Goal: Information Seeking & Learning: Check status

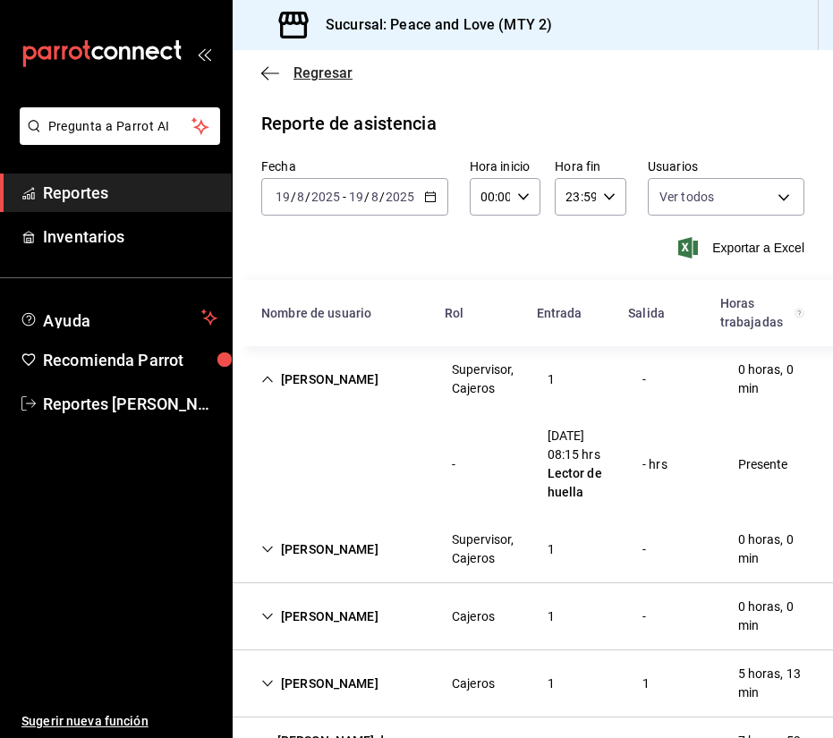
click at [320, 81] on span "Regresar" at bounding box center [323, 72] width 59 height 17
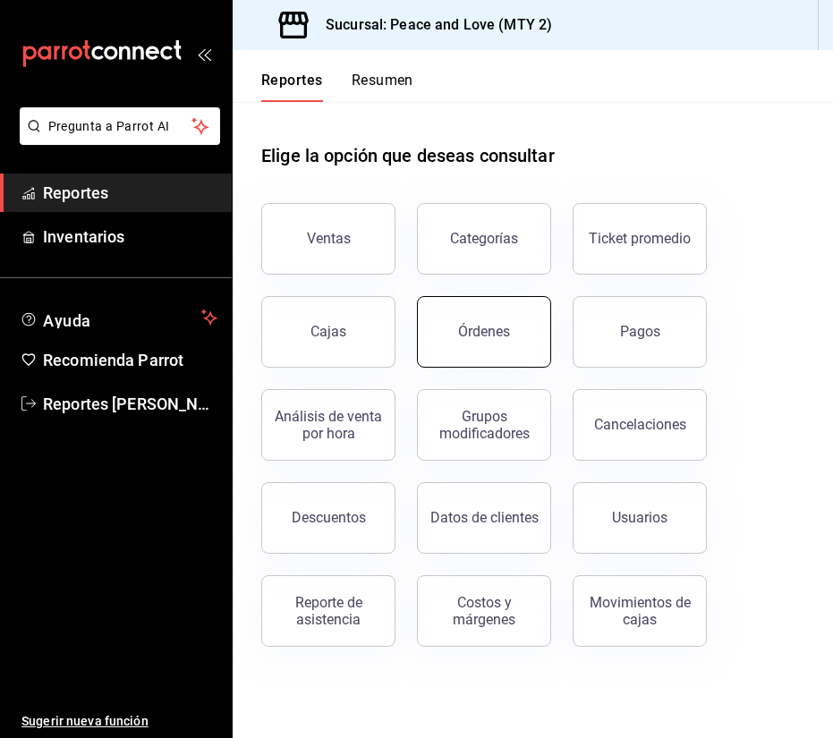
click at [500, 337] on div "Órdenes" at bounding box center [484, 331] width 52 height 17
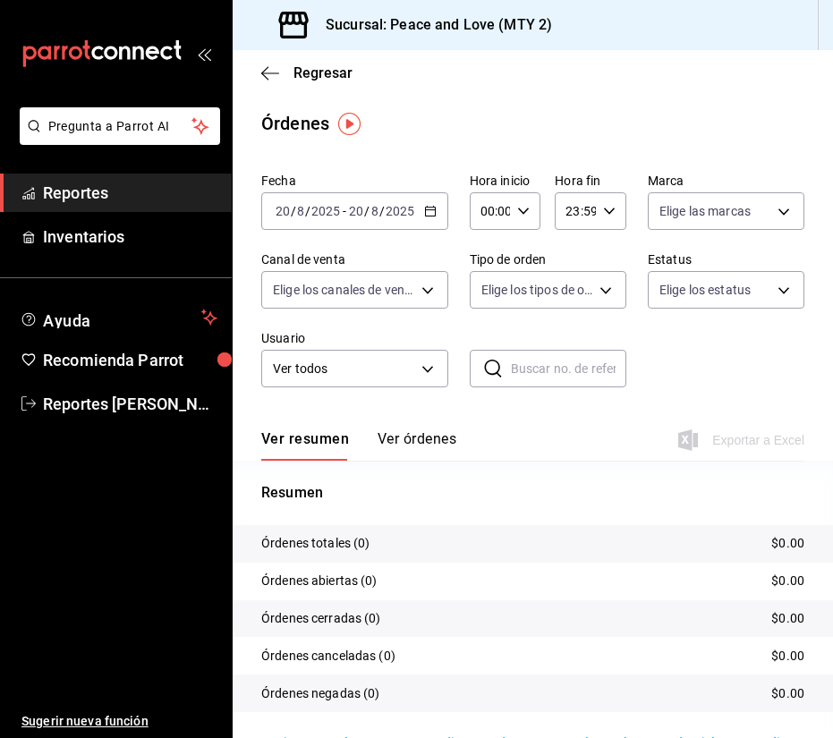
click at [422, 218] on div "[DATE] [DATE] - [DATE] [DATE]" at bounding box center [354, 211] width 187 height 38
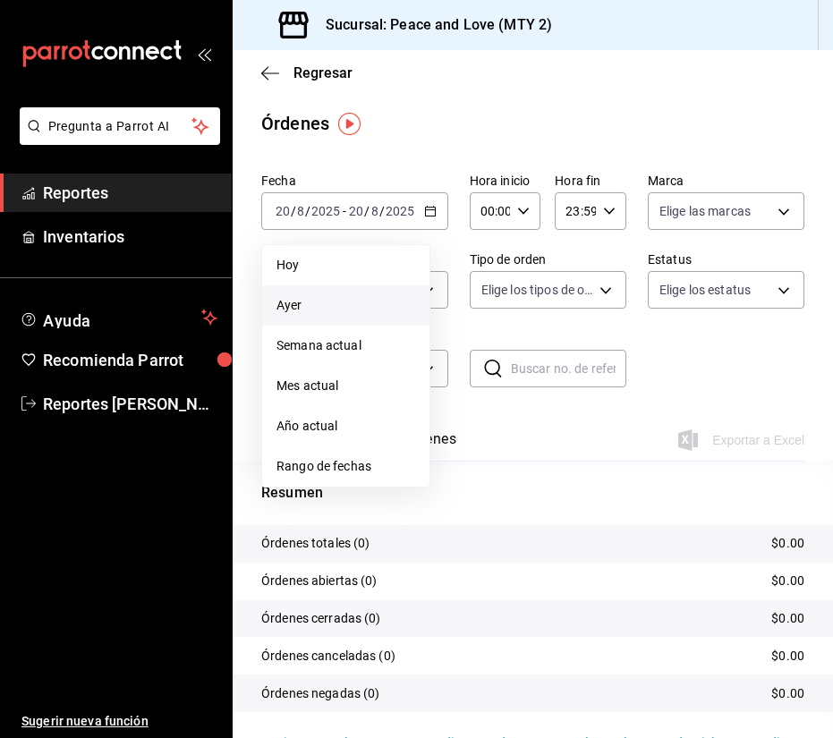
click at [363, 308] on span "Ayer" at bounding box center [346, 305] width 139 height 19
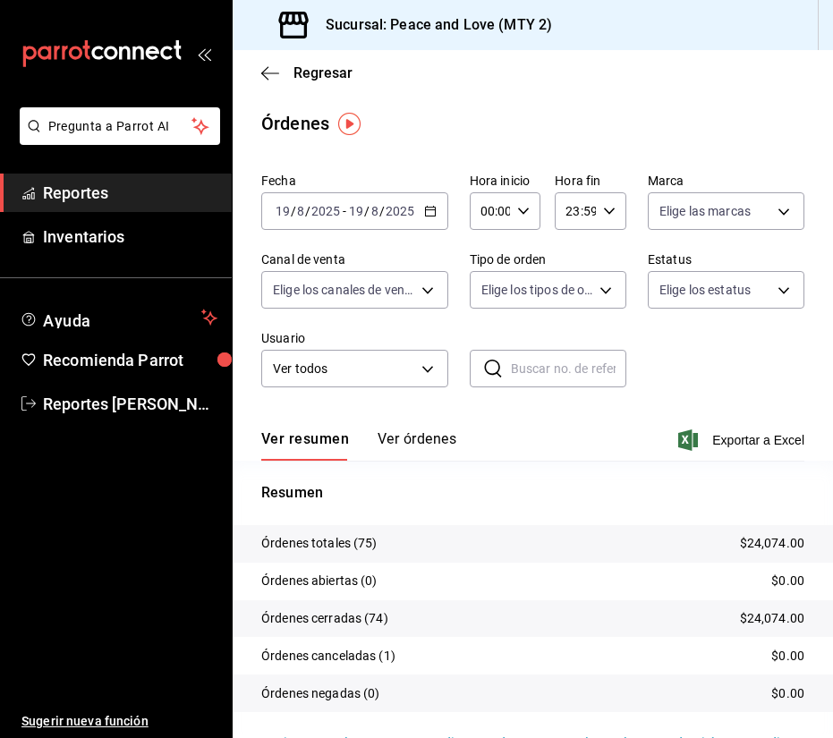
click at [423, 221] on div "[DATE] [DATE] - [DATE] [DATE]" at bounding box center [354, 211] width 187 height 38
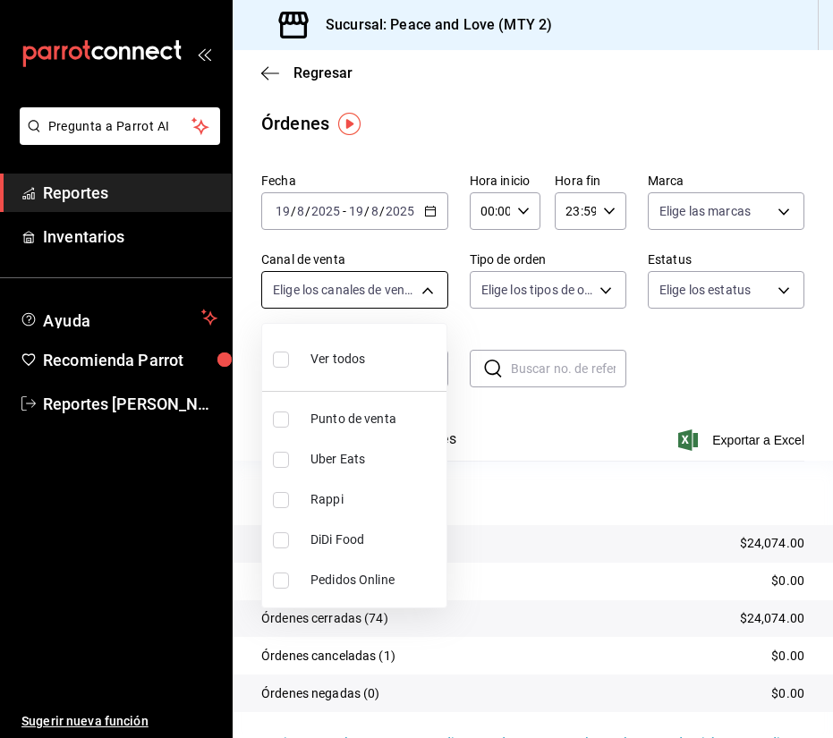
click at [417, 286] on body "Pregunta a Parrot AI Reportes Inventarios Ayuda Recomienda Parrot Reportes [PER…" at bounding box center [416, 369] width 833 height 738
click at [280, 463] on input "checkbox" at bounding box center [281, 460] width 16 height 16
checkbox input "true"
type input "UBER_EATS"
click at [570, 465] on div at bounding box center [416, 369] width 833 height 738
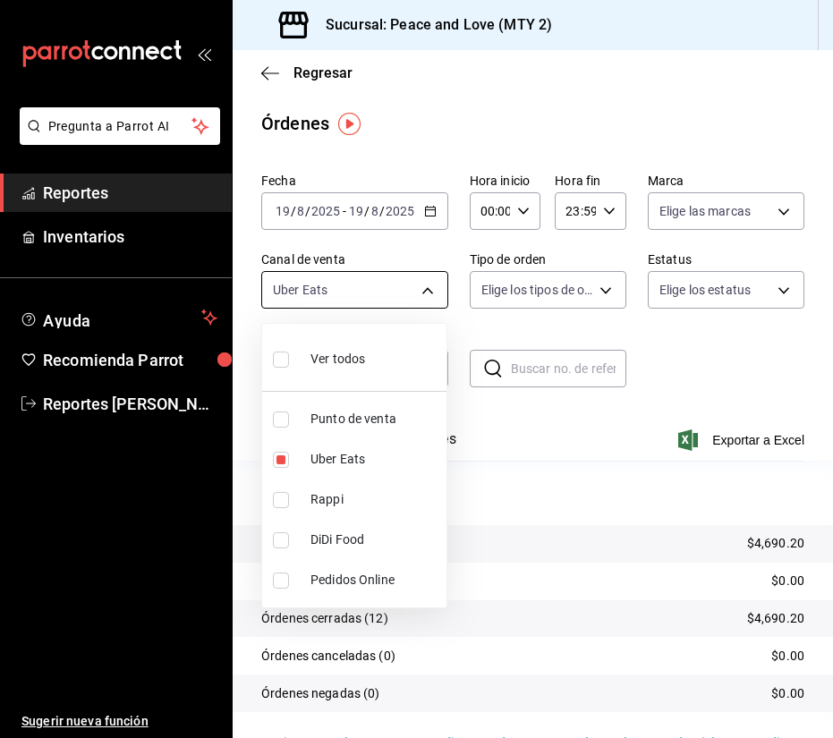
click at [384, 292] on body "Pregunta a Parrot AI Reportes Inventarios Ayuda Recomienda Parrot Reportes [PER…" at bounding box center [416, 369] width 833 height 738
click at [279, 506] on input "checkbox" at bounding box center [281, 500] width 16 height 16
checkbox input "true"
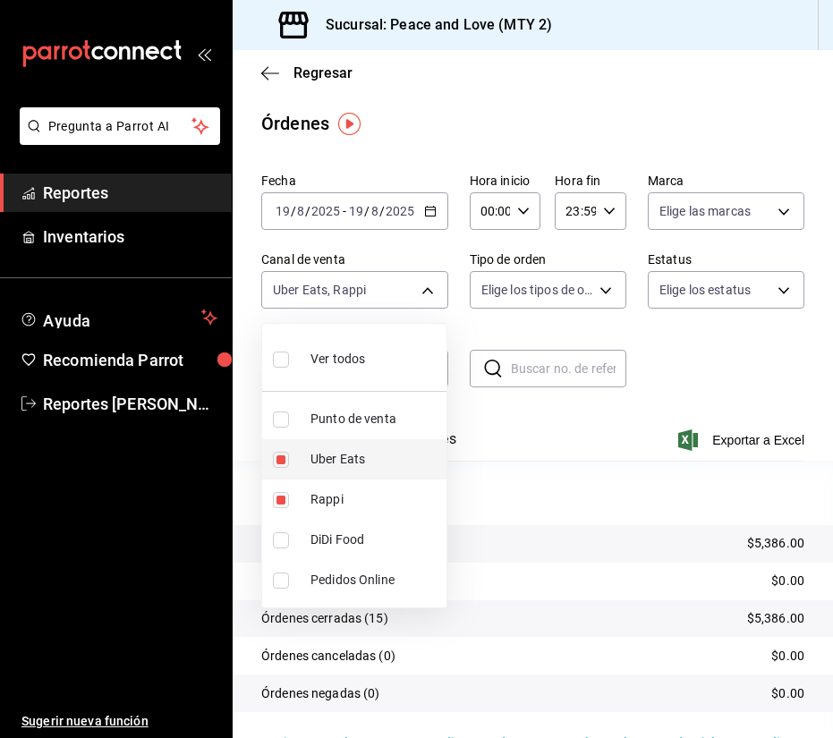
click at [284, 468] on li "Uber Eats" at bounding box center [354, 459] width 184 height 40
type input "RAPPI"
checkbox input "false"
click at [772, 369] on div at bounding box center [416, 369] width 833 height 738
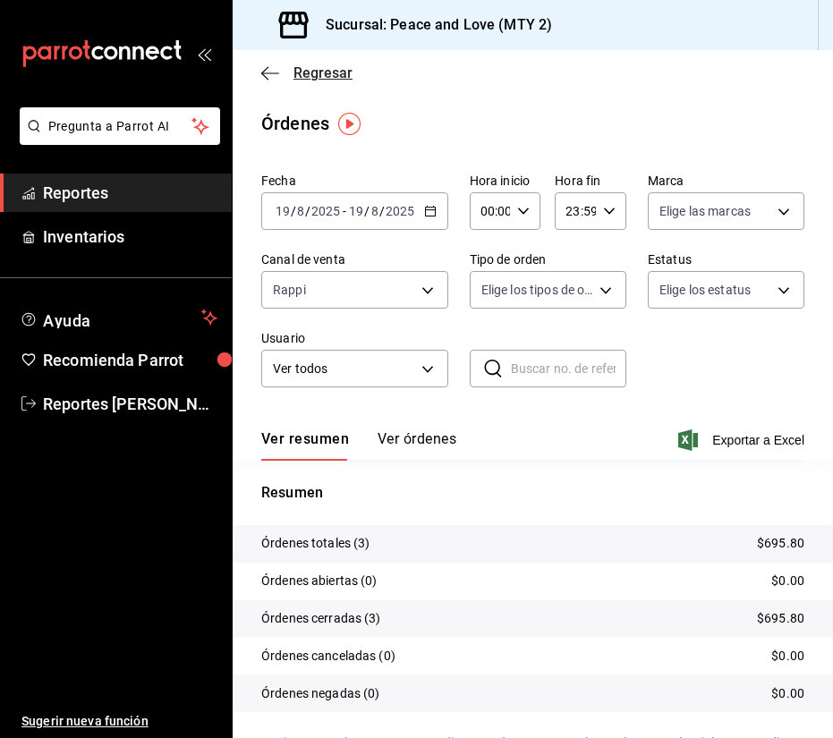
click at [307, 81] on span "Regresar" at bounding box center [323, 72] width 59 height 17
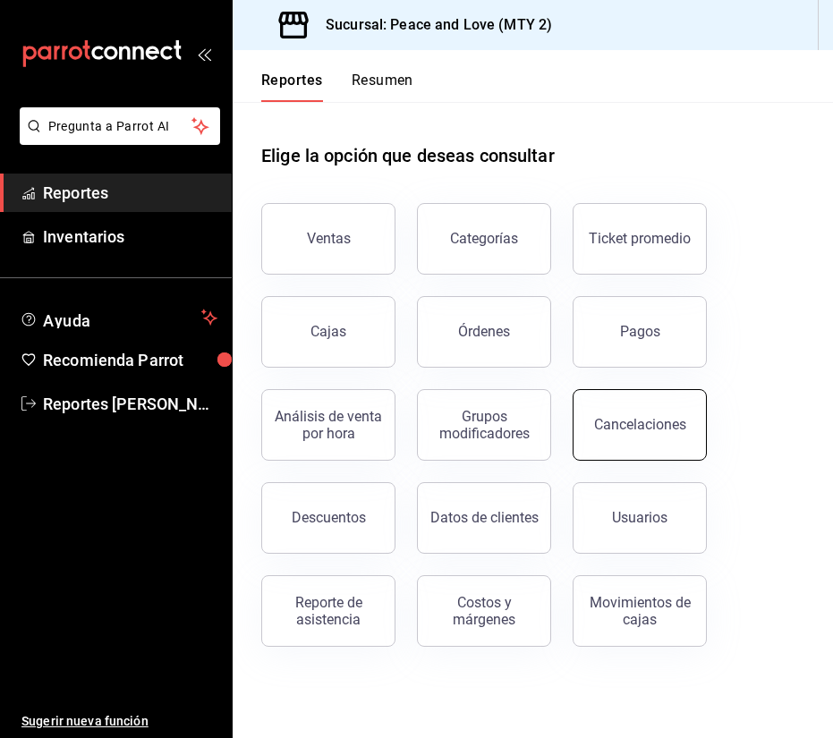
click at [650, 442] on button "Cancelaciones" at bounding box center [640, 425] width 134 height 72
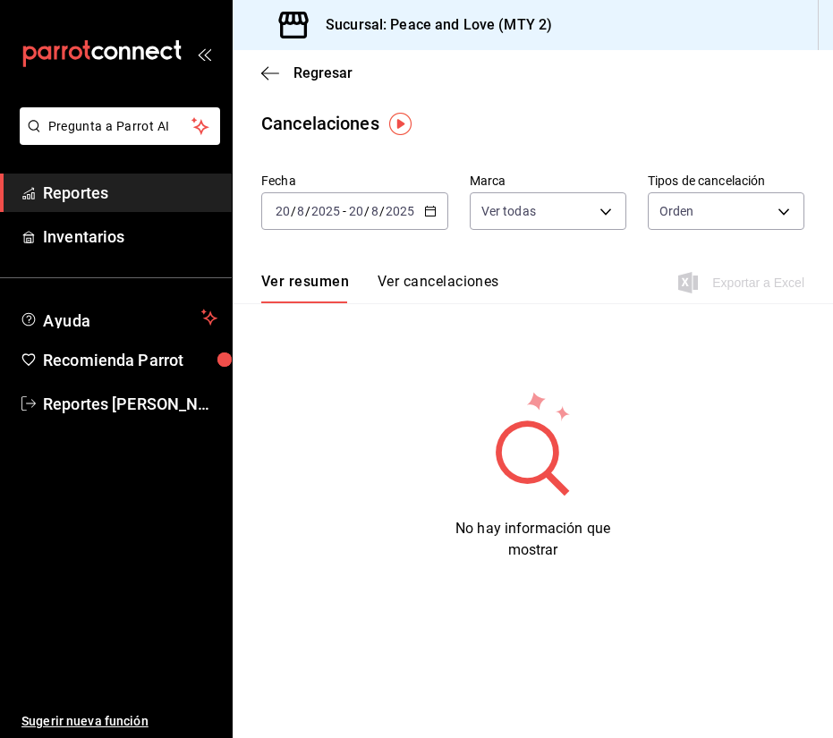
click at [431, 201] on div "[DATE] [DATE] - [DATE] [DATE]" at bounding box center [354, 211] width 187 height 38
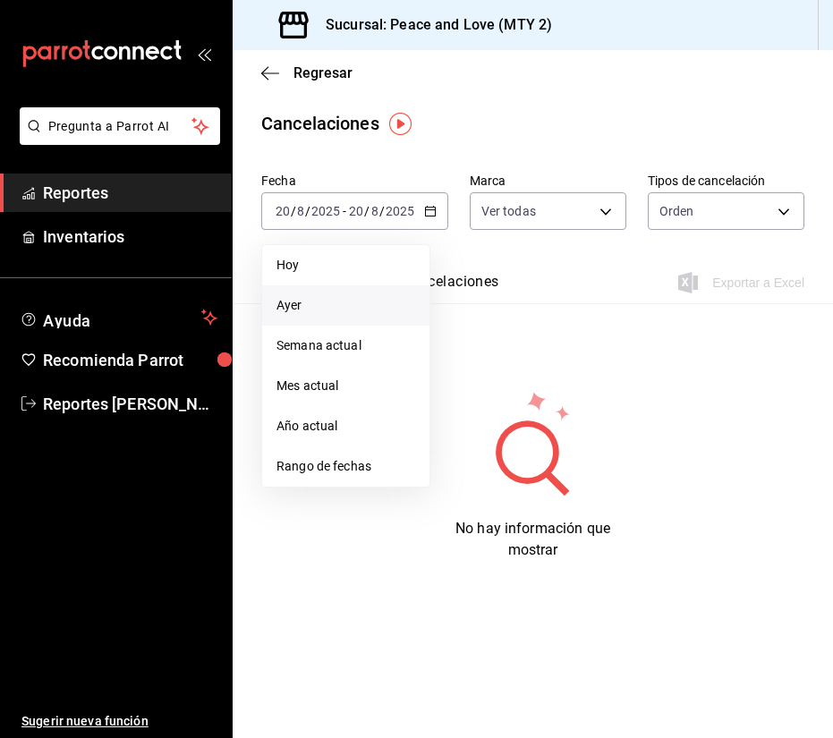
click at [303, 307] on span "Ayer" at bounding box center [346, 305] width 139 height 19
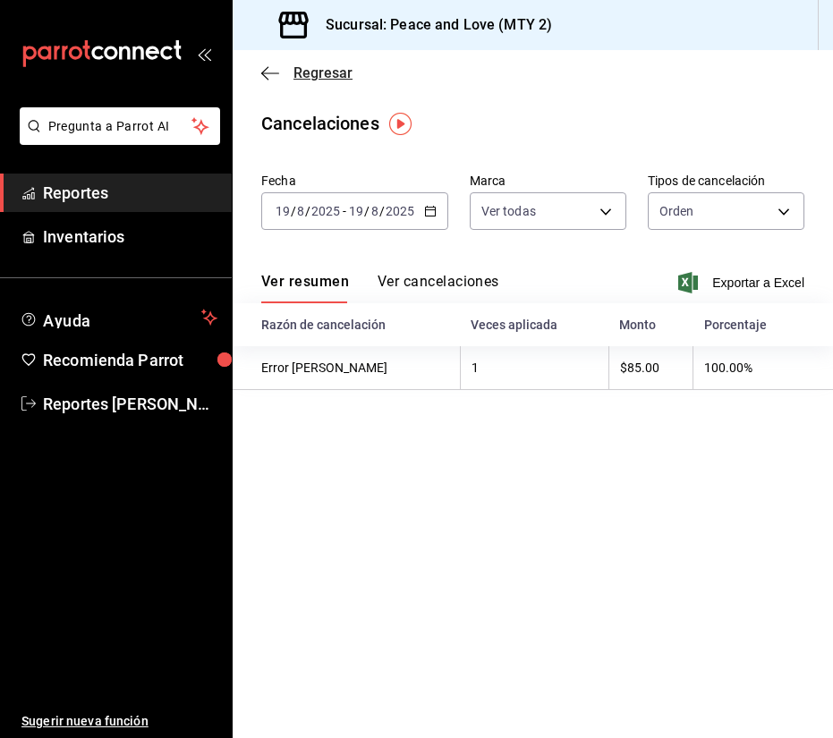
click at [323, 71] on span "Regresar" at bounding box center [323, 72] width 59 height 17
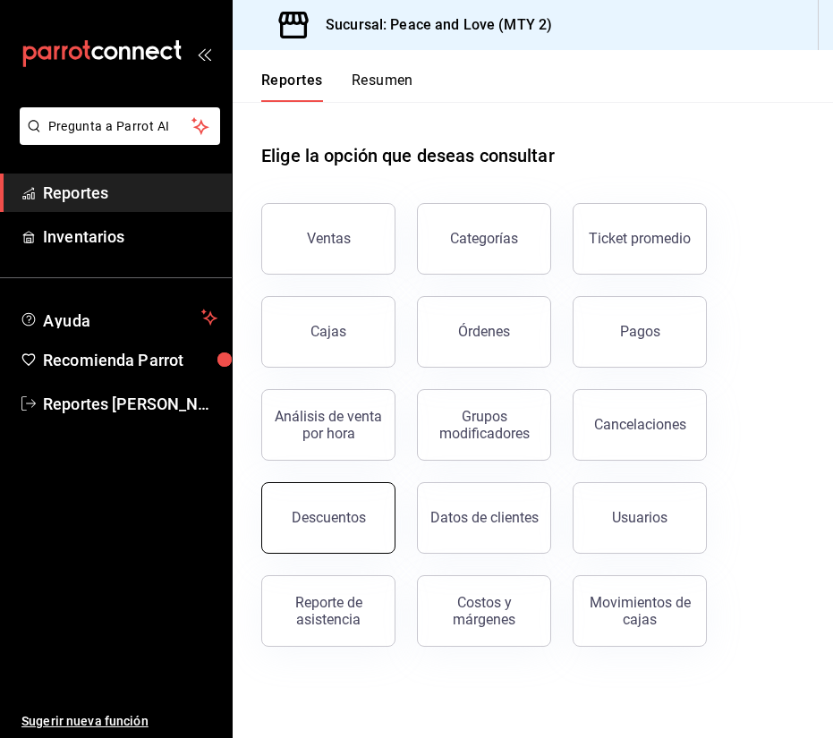
click at [323, 520] on div "Descuentos" at bounding box center [329, 517] width 74 height 17
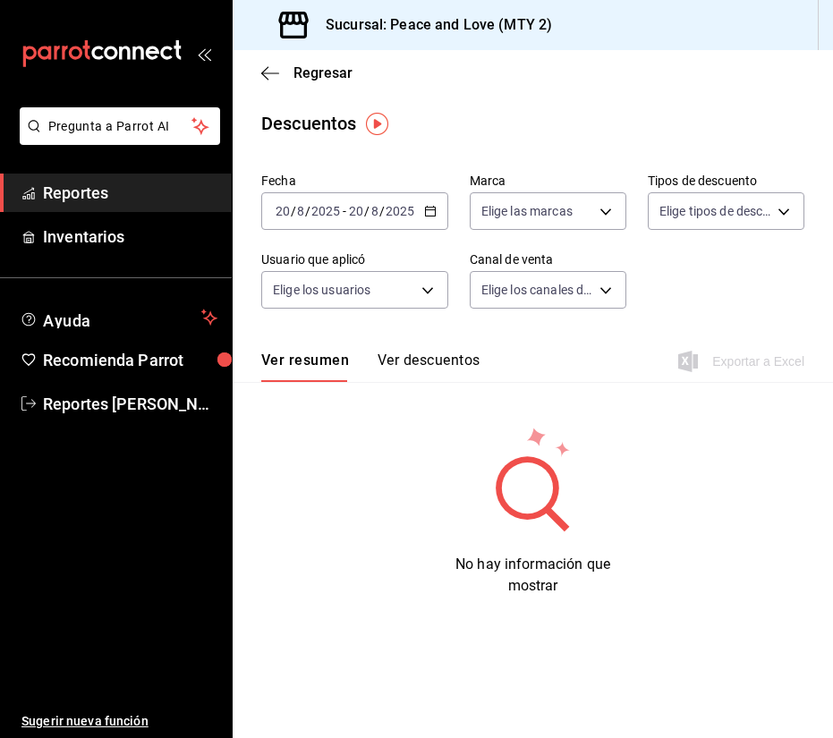
click at [393, 209] on input "2025" at bounding box center [400, 211] width 30 height 14
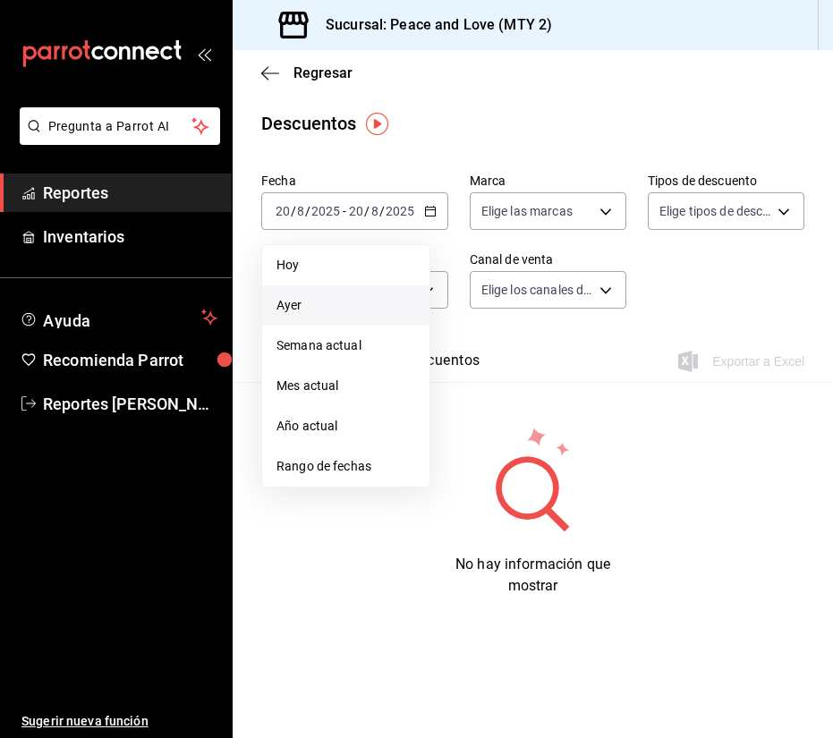
click at [344, 305] on span "Ayer" at bounding box center [346, 305] width 139 height 19
